Goal: Communication & Community: Answer question/provide support

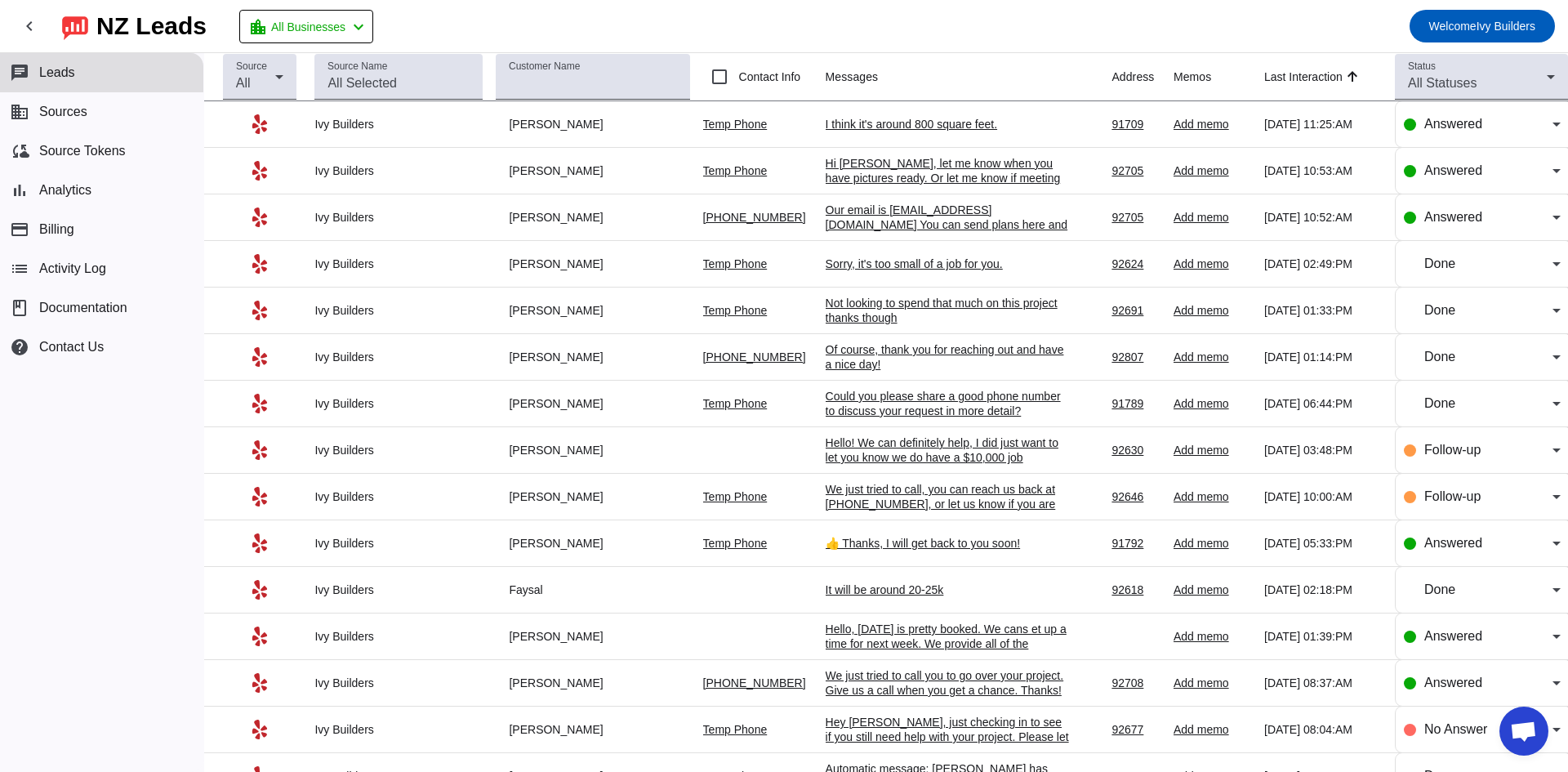
click at [854, 120] on div "I think it's around 800 square feet." at bounding box center [948, 124] width 245 height 14
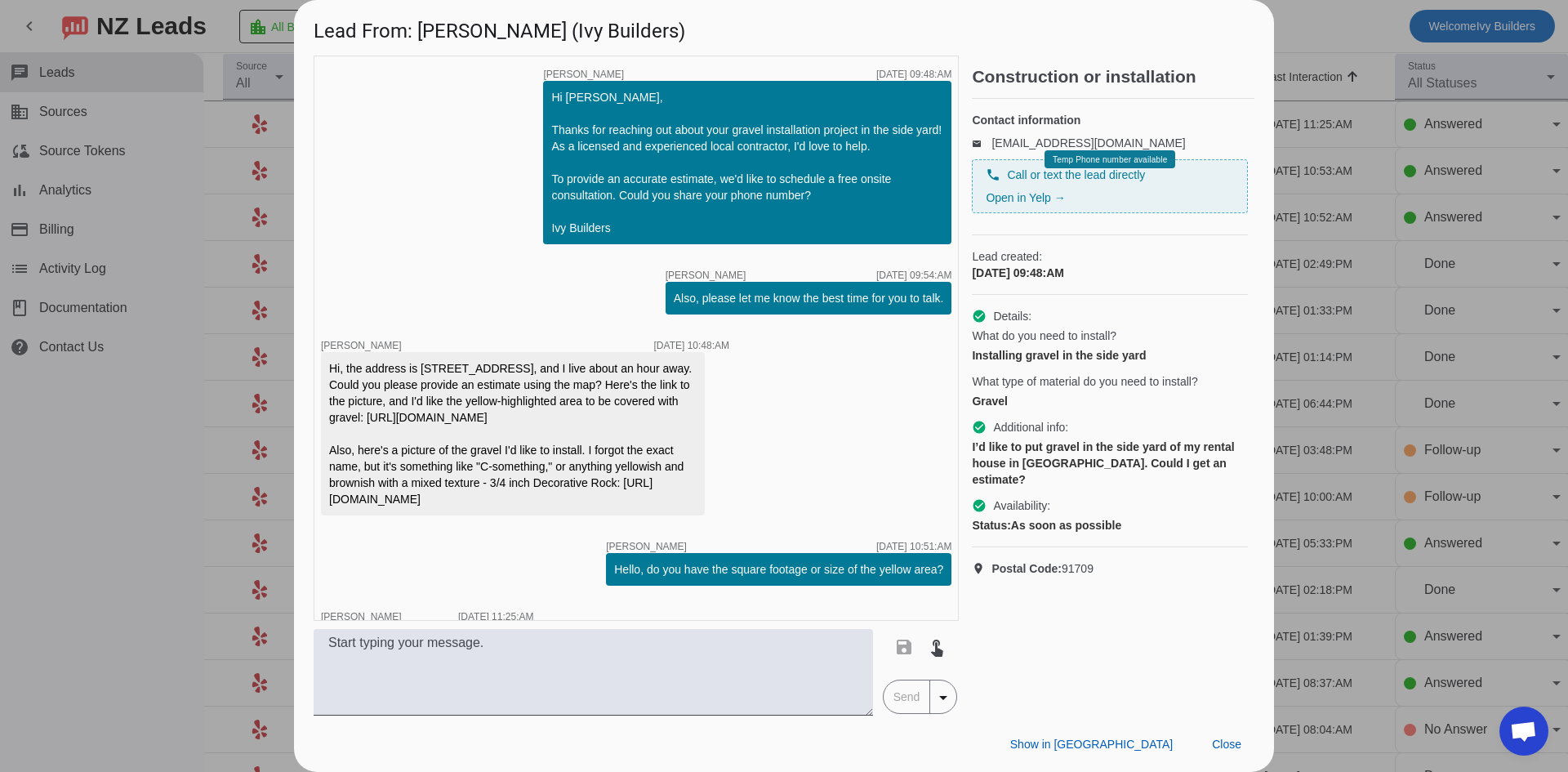
scroll to position [98, 0]
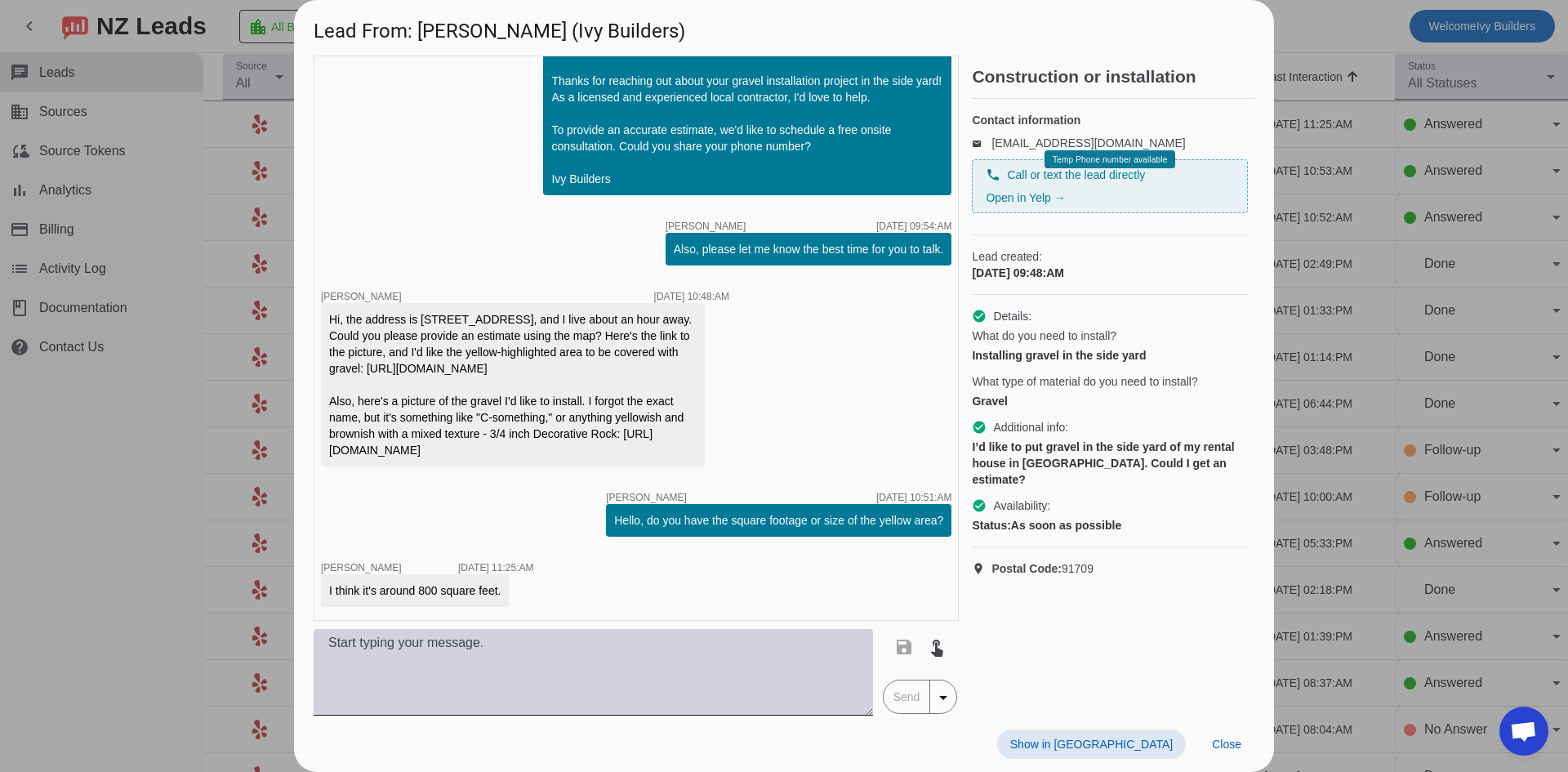
click at [468, 666] on textarea at bounding box center [593, 672] width 559 height 87
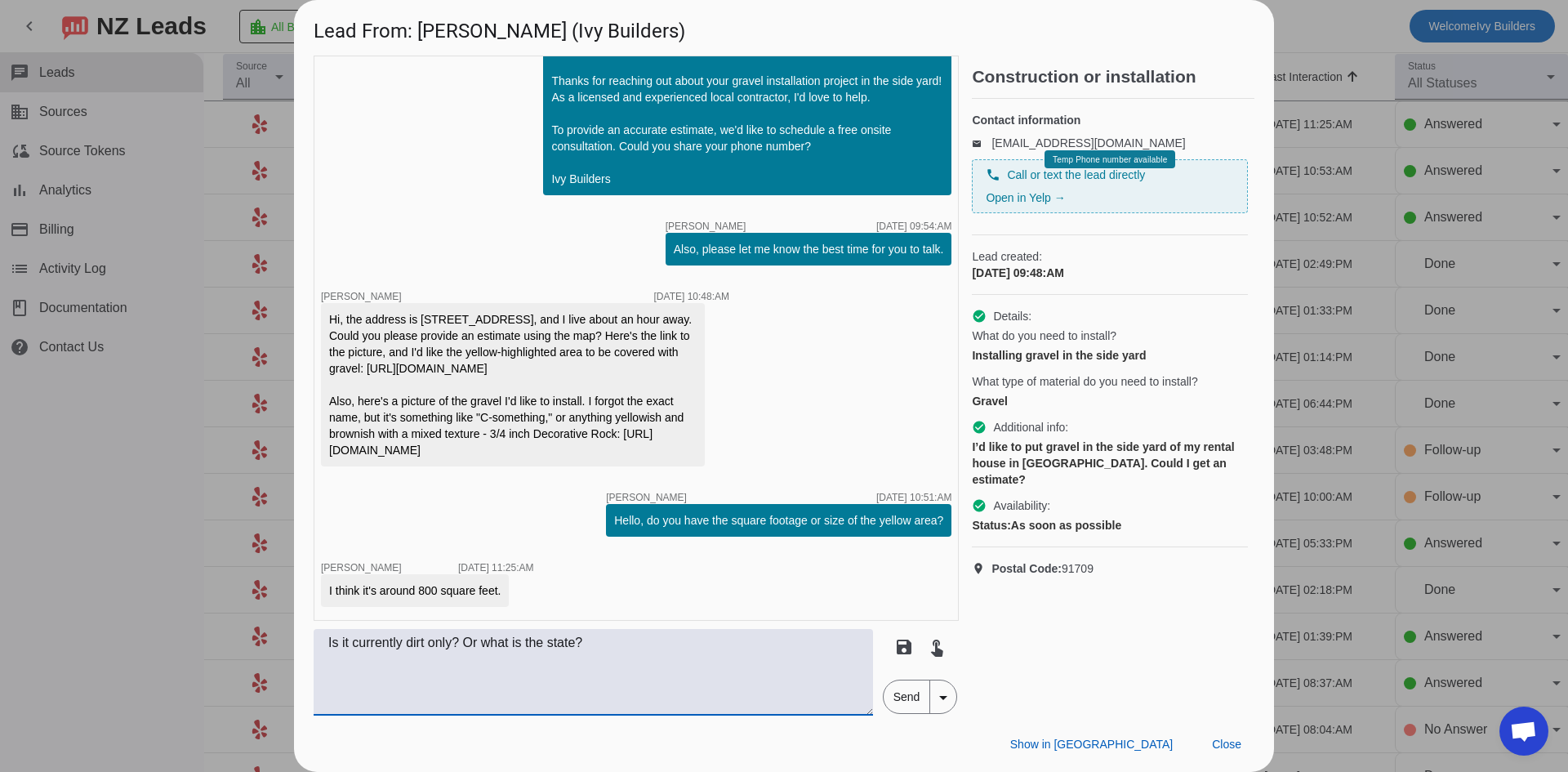
type textarea "Is it currently dirt only? Or what is the state?"
click at [919, 708] on span "Send" at bounding box center [907, 696] width 47 height 32
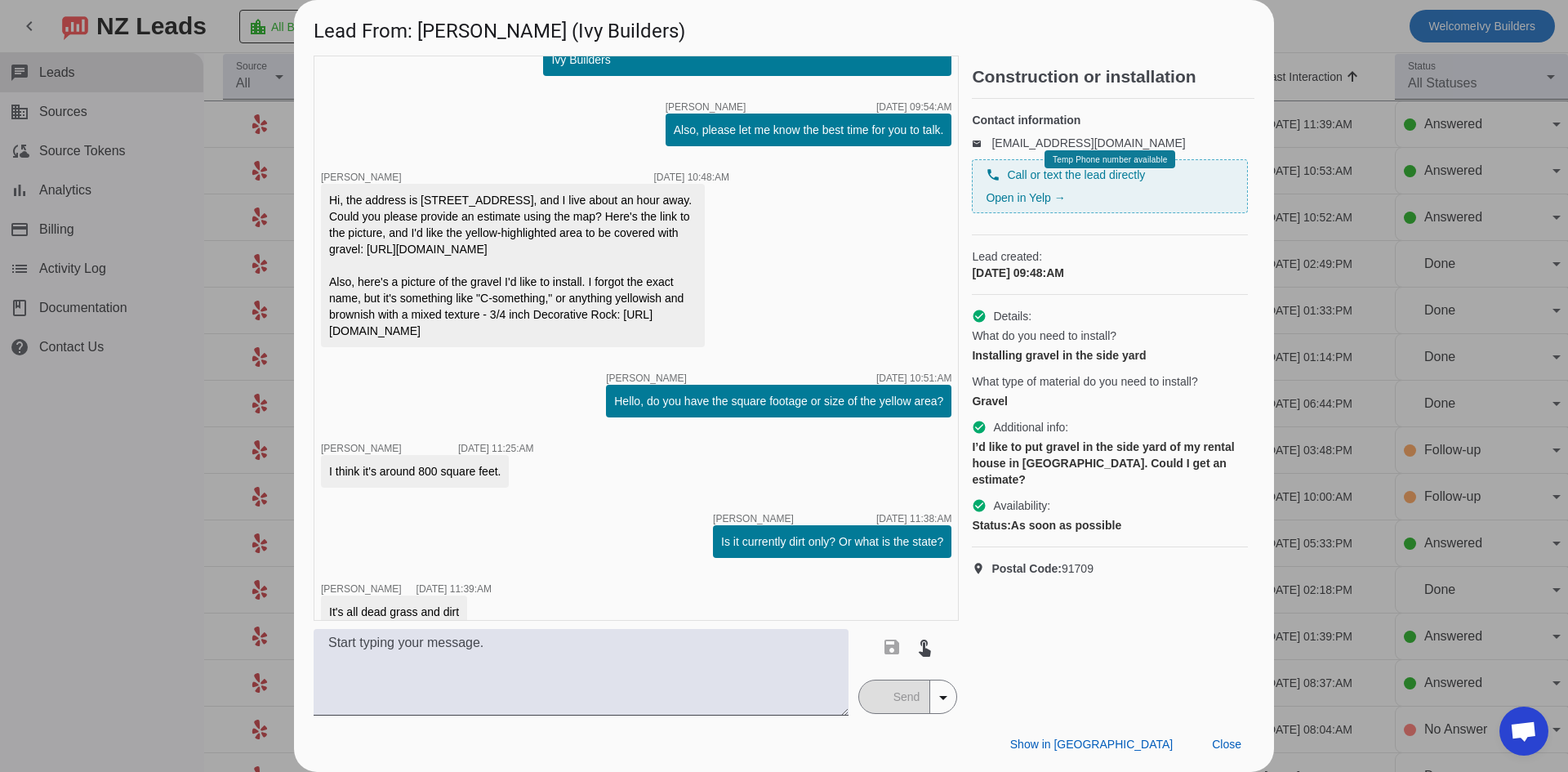
scroll to position [239, 0]
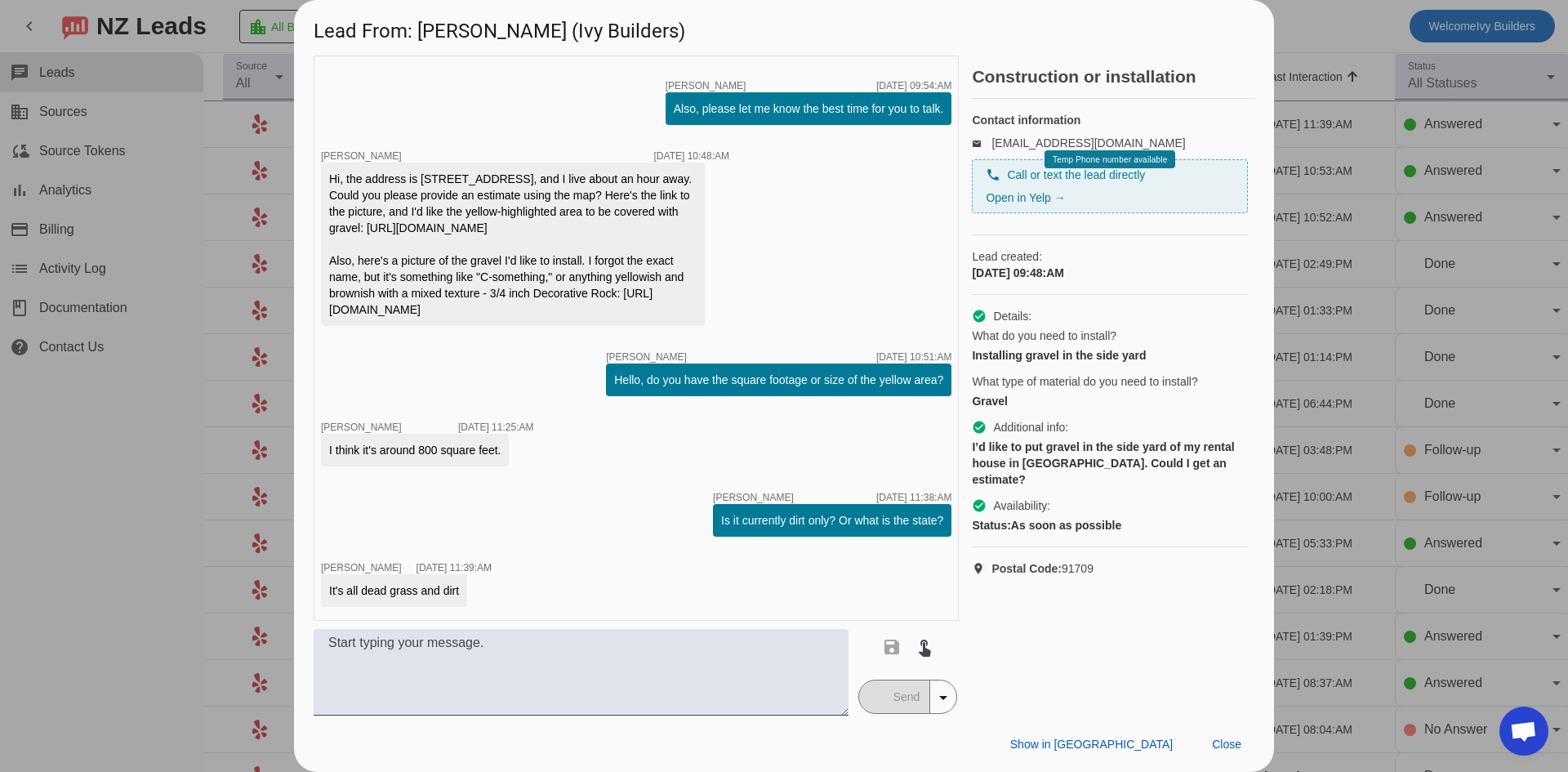
click at [389, 340] on div "timer close [PERSON_NAME] [DATE] 09:48:AM Hi [PERSON_NAME], Thanks for reaching…" at bounding box center [636, 337] width 645 height 565
click at [459, 668] on textarea at bounding box center [581, 672] width 535 height 87
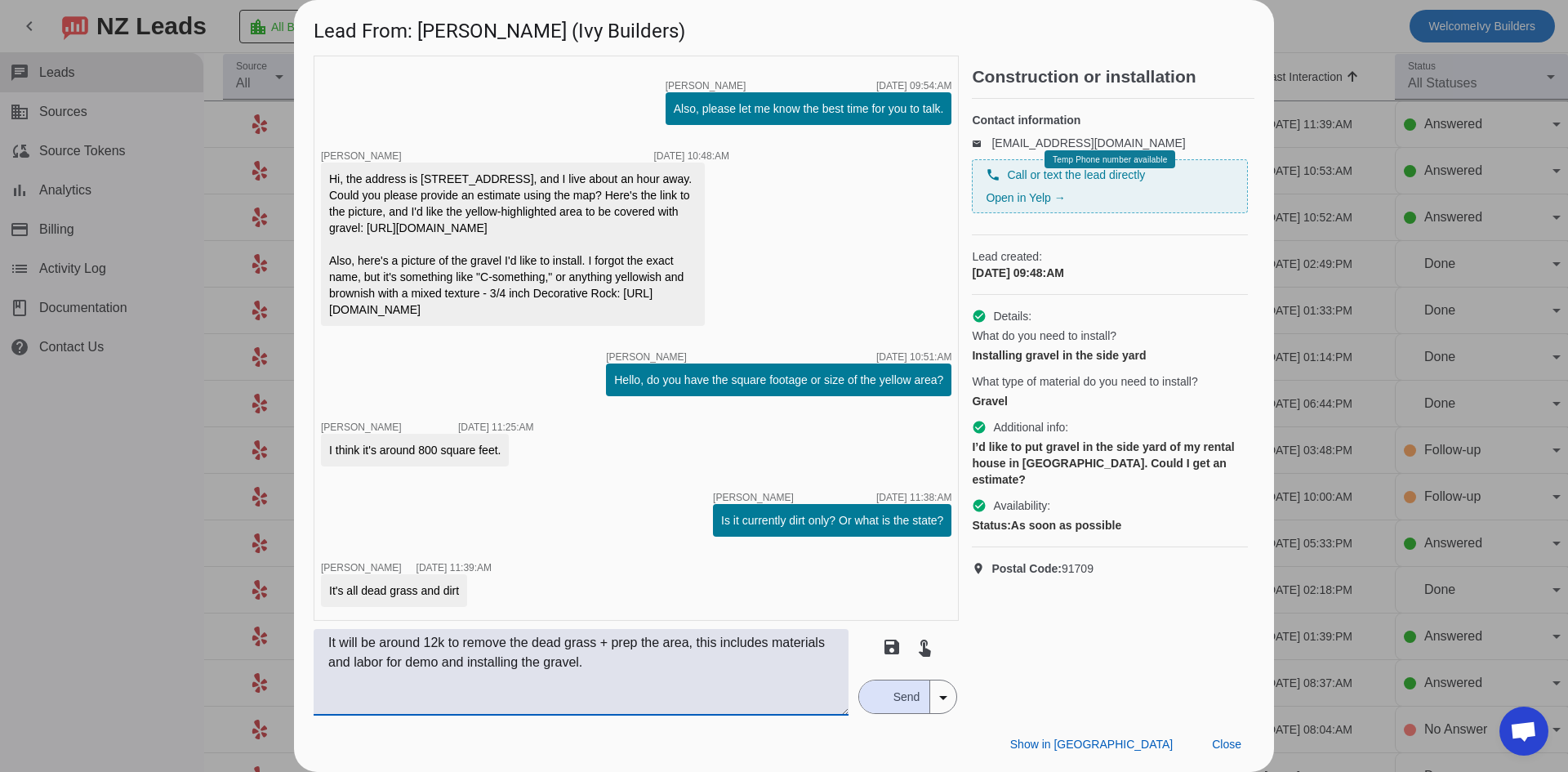
type textarea "It will be around 12k to remove the dead grass + prep the area, this includes m…"
click at [880, 698] on div "button" at bounding box center [876, 696] width 14 height 14
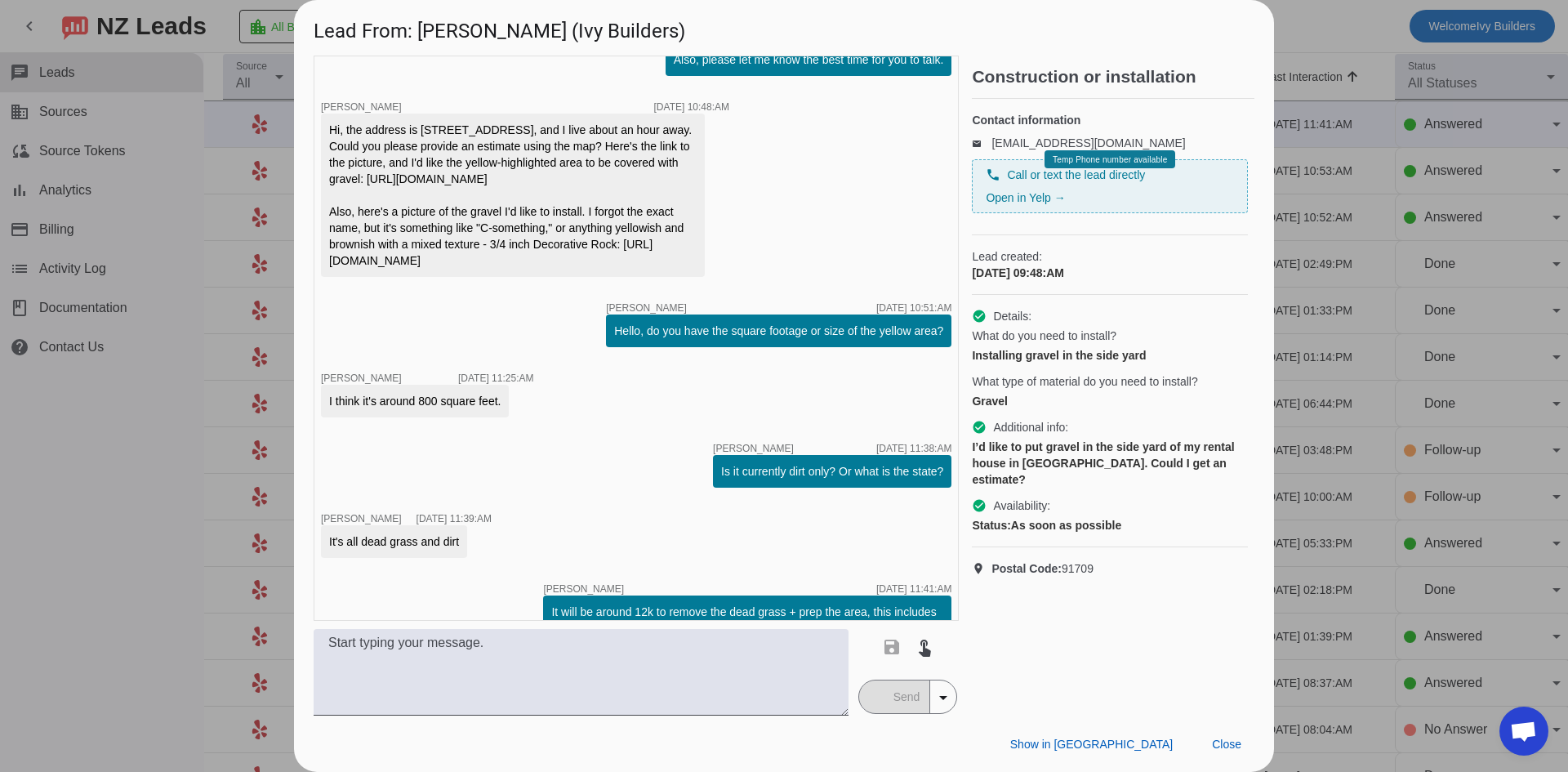
scroll to position [325, 0]
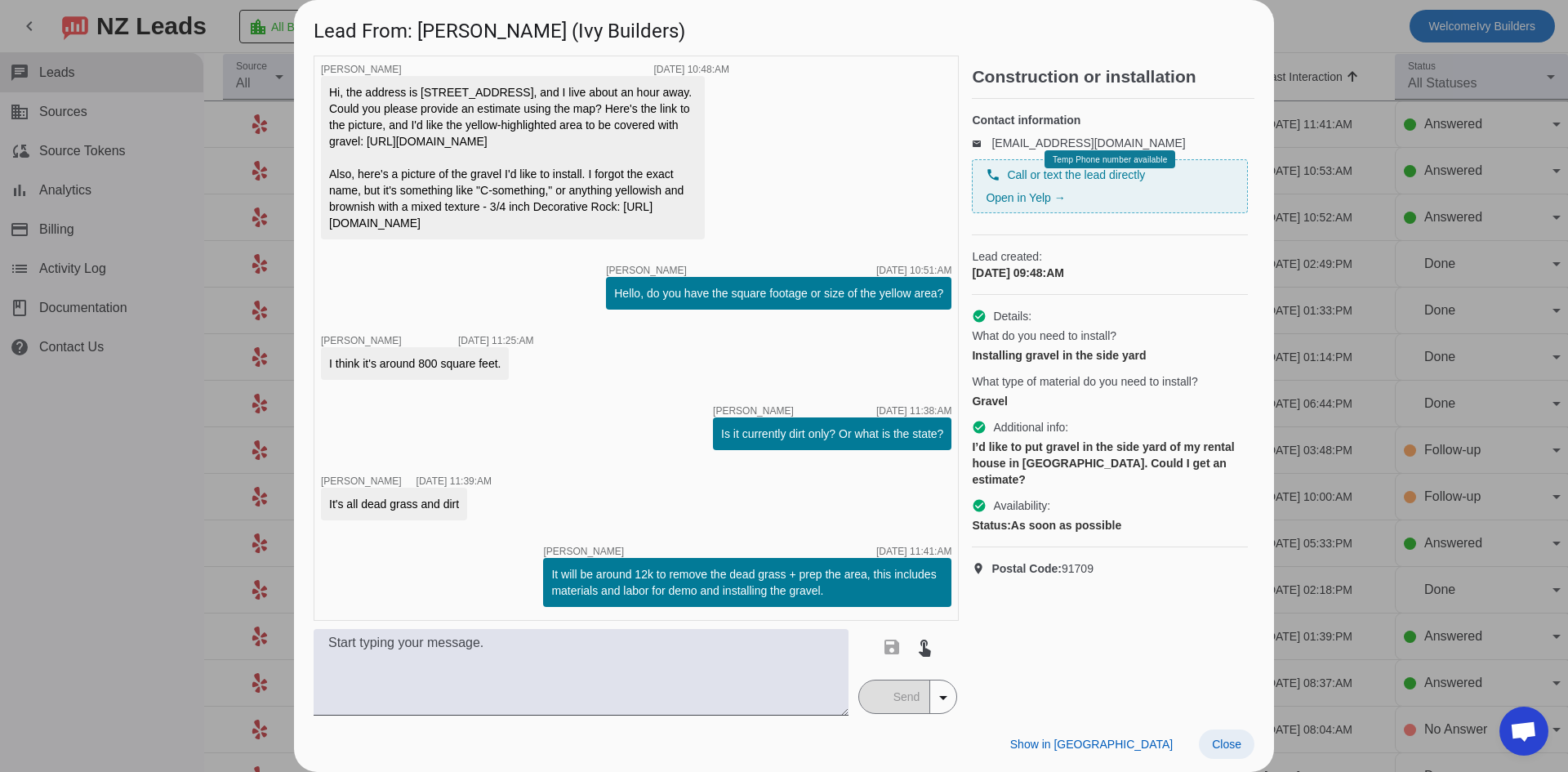
click at [1207, 747] on span at bounding box center [1226, 744] width 55 height 29
